Goal: Task Accomplishment & Management: Manage account settings

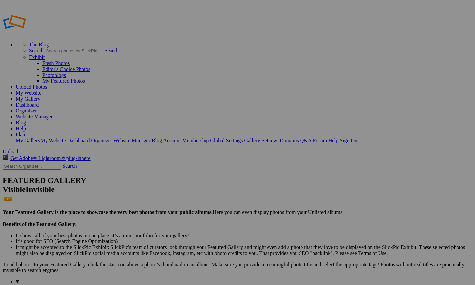
click at [53, 114] on link "Website Manager" at bounding box center [34, 117] width 37 height 6
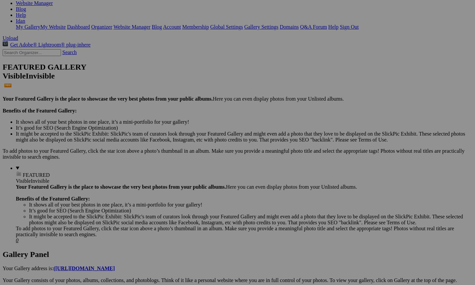
scroll to position [113, 0]
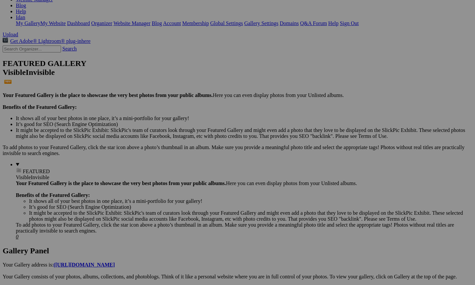
scroll to position [121, 0]
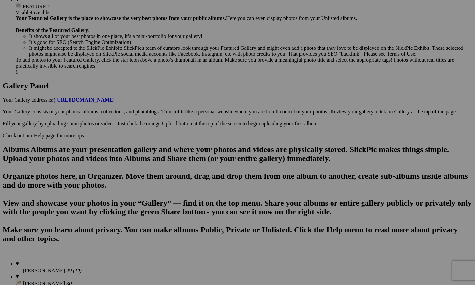
scroll to position [276, 0]
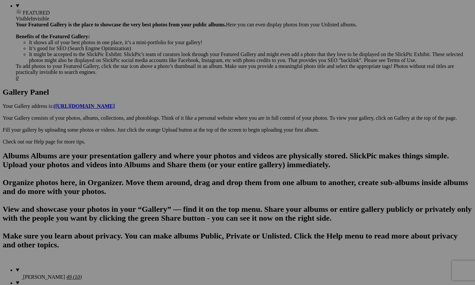
drag, startPoint x: 149, startPoint y: 105, endPoint x: 214, endPoint y: 88, distance: 67.4
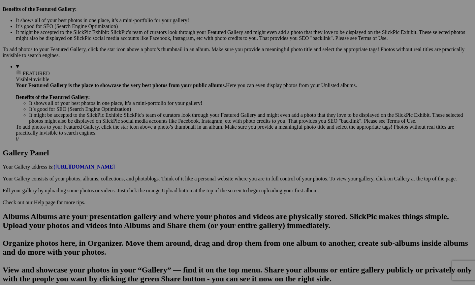
scroll to position [320, 0]
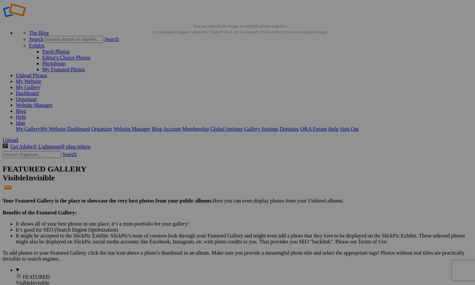
scroll to position [17, 0]
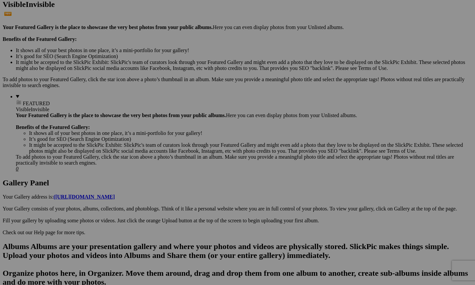
scroll to position [198, 0]
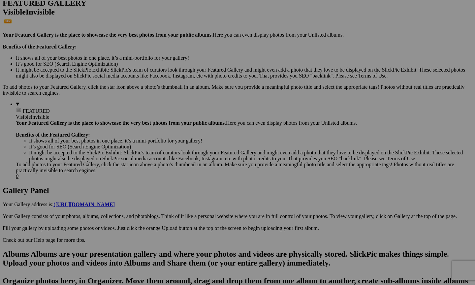
scroll to position [175, 0]
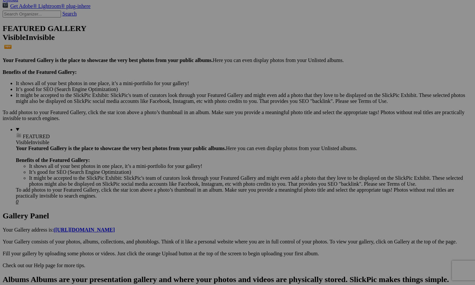
scroll to position [144, 0]
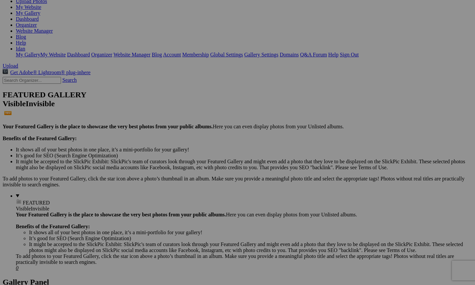
scroll to position [88, 0]
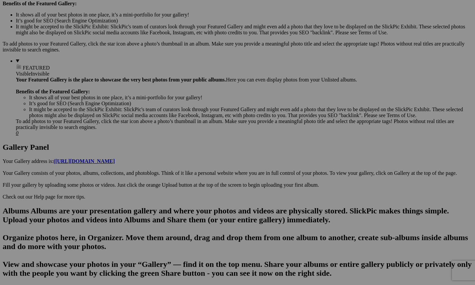
scroll to position [227, 0]
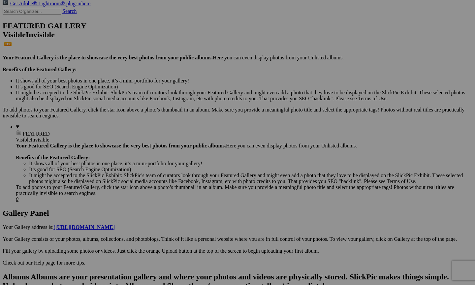
scroll to position [156, 0]
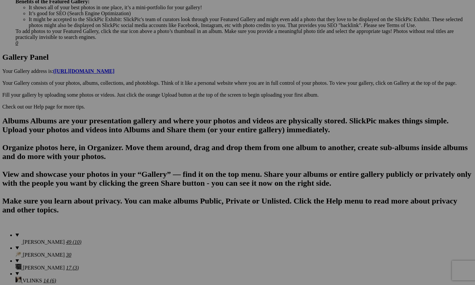
scroll to position [311, 0]
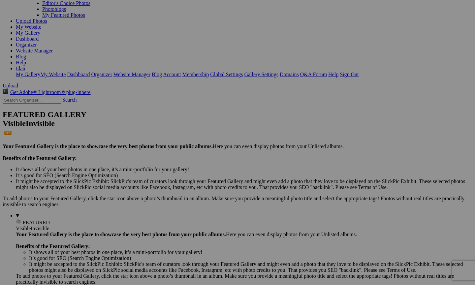
scroll to position [72, 0]
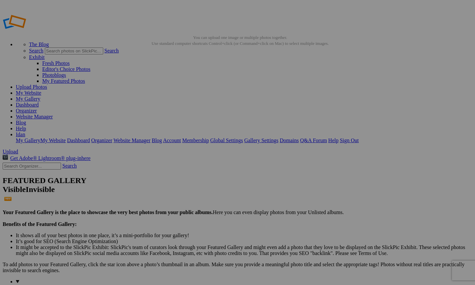
click at [198, 74] on div "Public Album" at bounding box center [190, 75] width 41 height 6
